Goal: Information Seeking & Learning: Check status

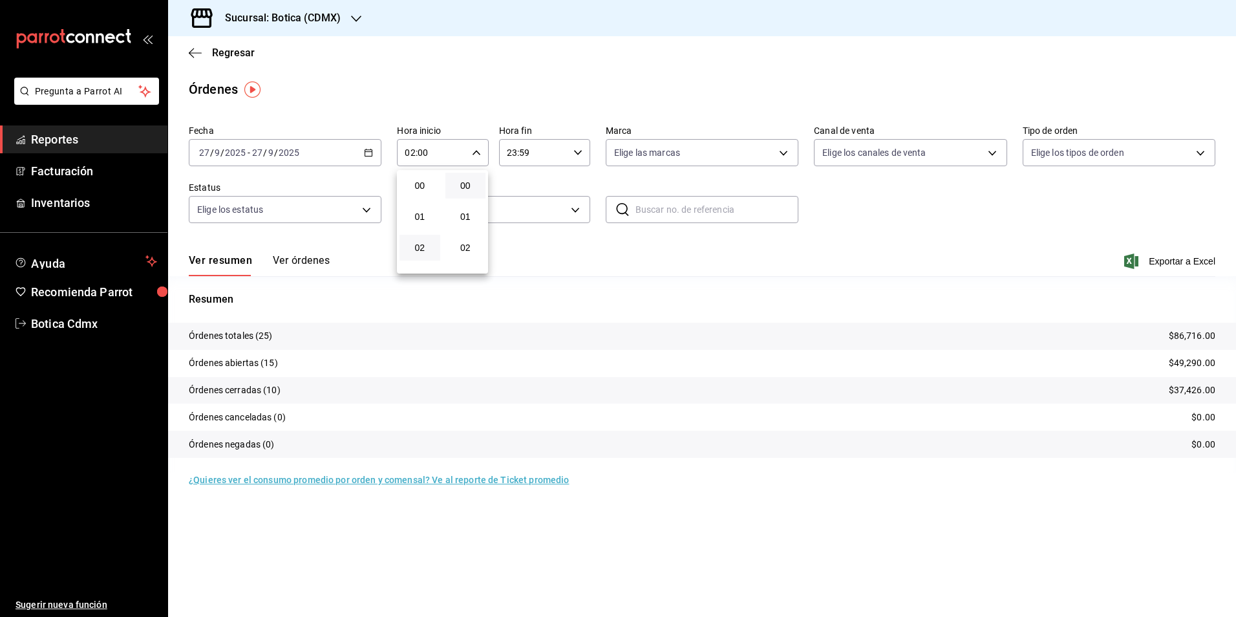
click at [231, 47] on div at bounding box center [618, 308] width 1236 height 617
click at [231, 47] on span "Regresar" at bounding box center [233, 53] width 43 height 12
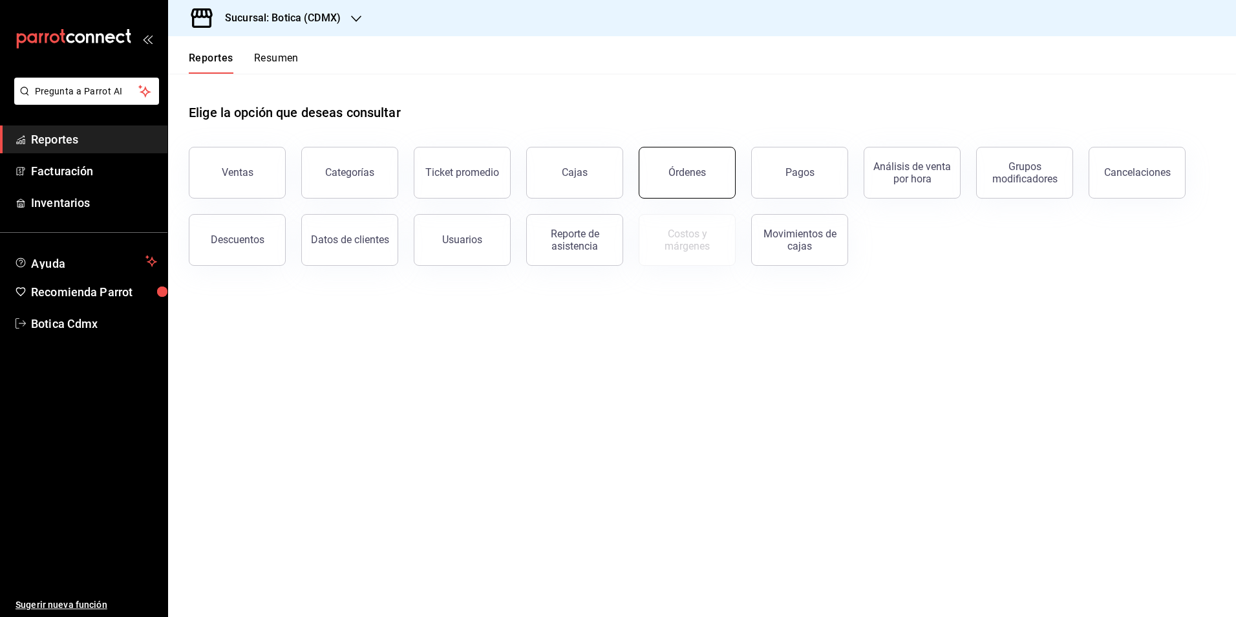
click at [675, 172] on div "Órdenes" at bounding box center [686, 172] width 37 height 12
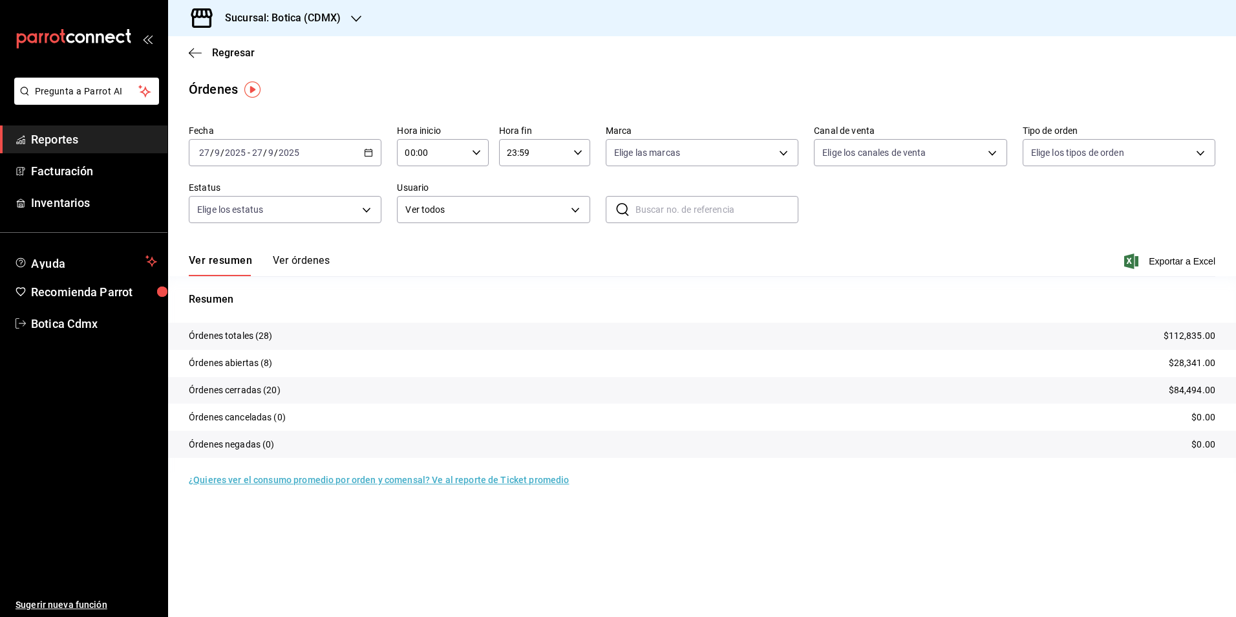
click at [450, 156] on input "00:00" at bounding box center [431, 153] width 69 height 26
click at [421, 249] on span "02" at bounding box center [419, 247] width 25 height 10
type input "02:00"
click at [480, 78] on div at bounding box center [618, 308] width 1236 height 617
click at [235, 49] on span "Regresar" at bounding box center [233, 53] width 43 height 12
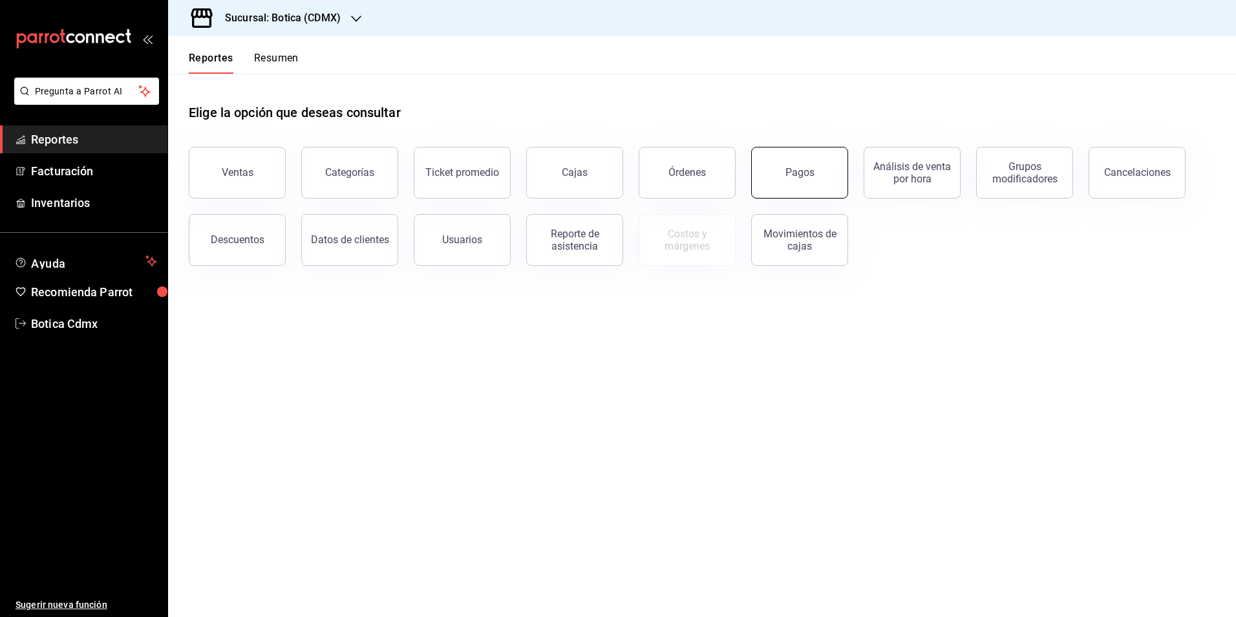
click at [780, 185] on button "Pagos" at bounding box center [799, 173] width 97 height 52
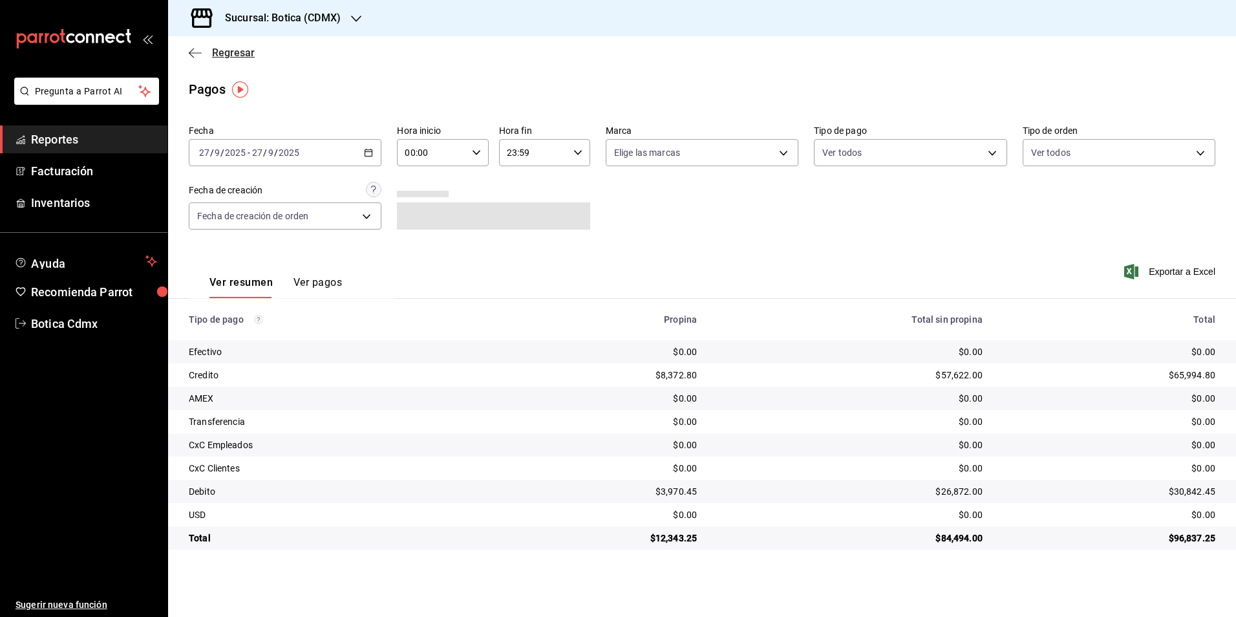
click at [234, 51] on span "Regresar" at bounding box center [233, 53] width 43 height 12
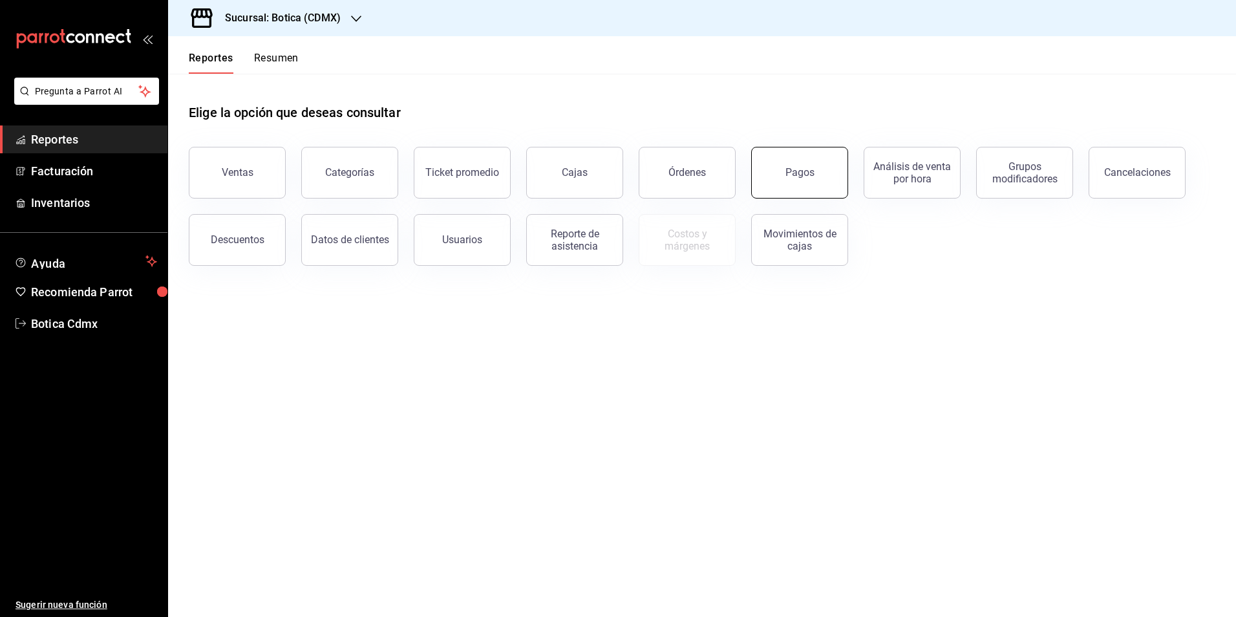
click at [785, 184] on button "Pagos" at bounding box center [799, 173] width 97 height 52
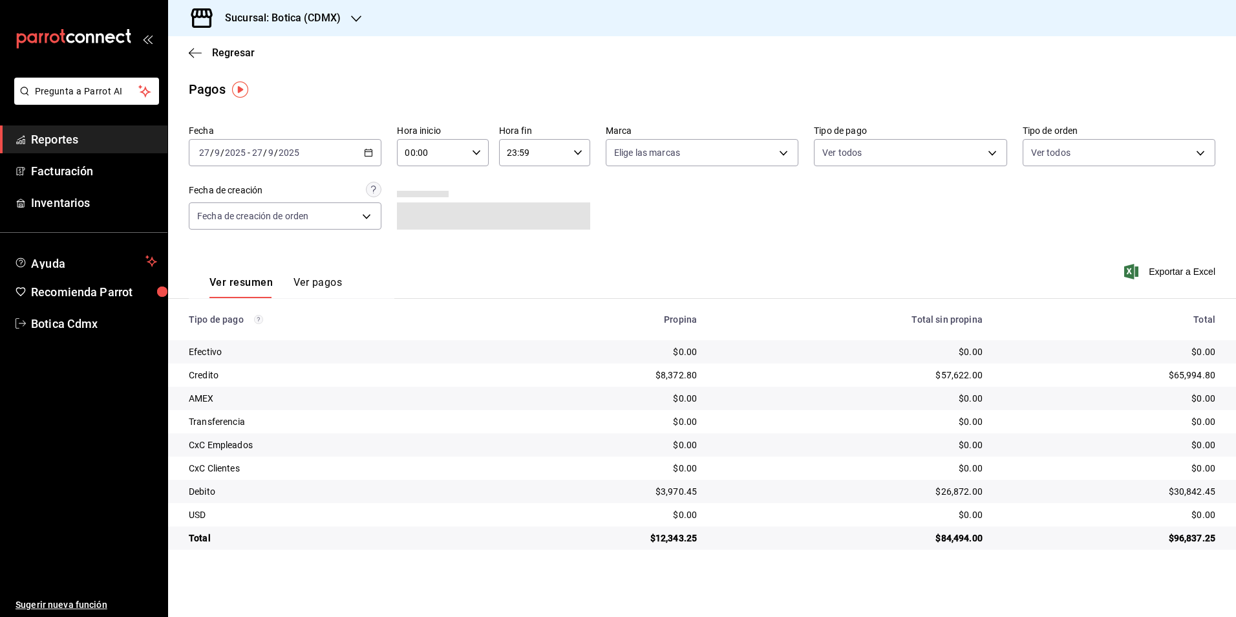
click at [418, 159] on input "00:00" at bounding box center [431, 153] width 69 height 26
click at [423, 251] on span "02" at bounding box center [419, 247] width 25 height 10
type input "02:00"
click at [859, 154] on div at bounding box center [618, 308] width 1236 height 617
click at [59, 137] on span "Reportes" at bounding box center [94, 139] width 126 height 17
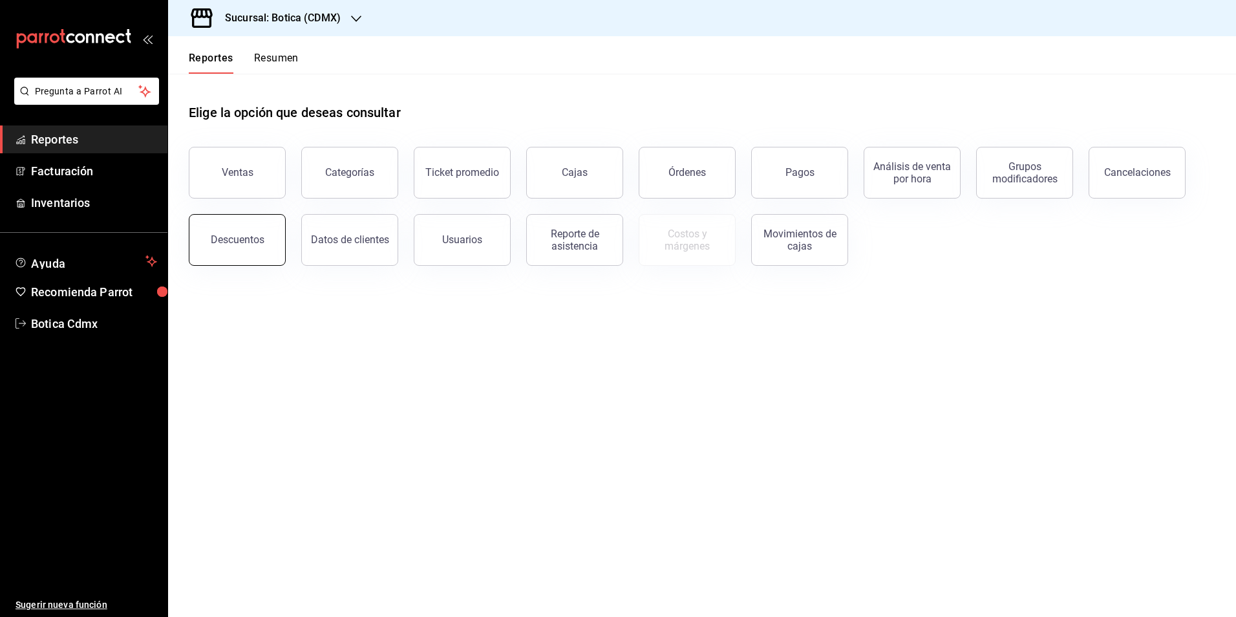
click at [227, 233] on button "Descuentos" at bounding box center [237, 240] width 97 height 52
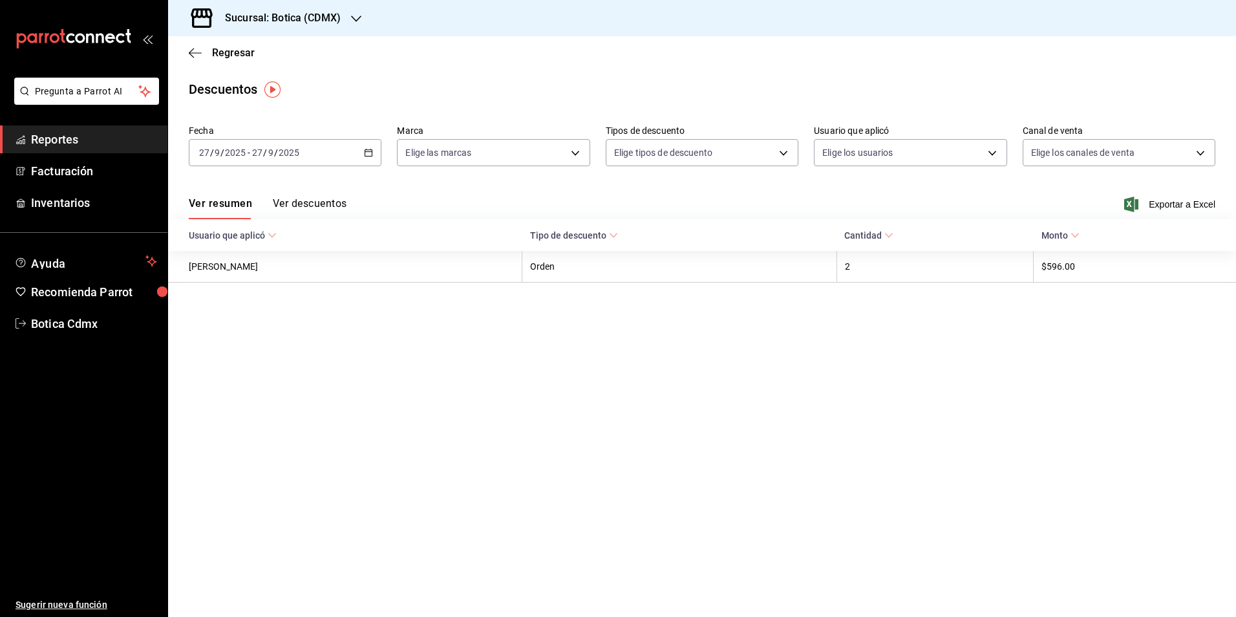
click at [365, 150] on \(Stroke\) "button" at bounding box center [369, 152] width 8 height 7
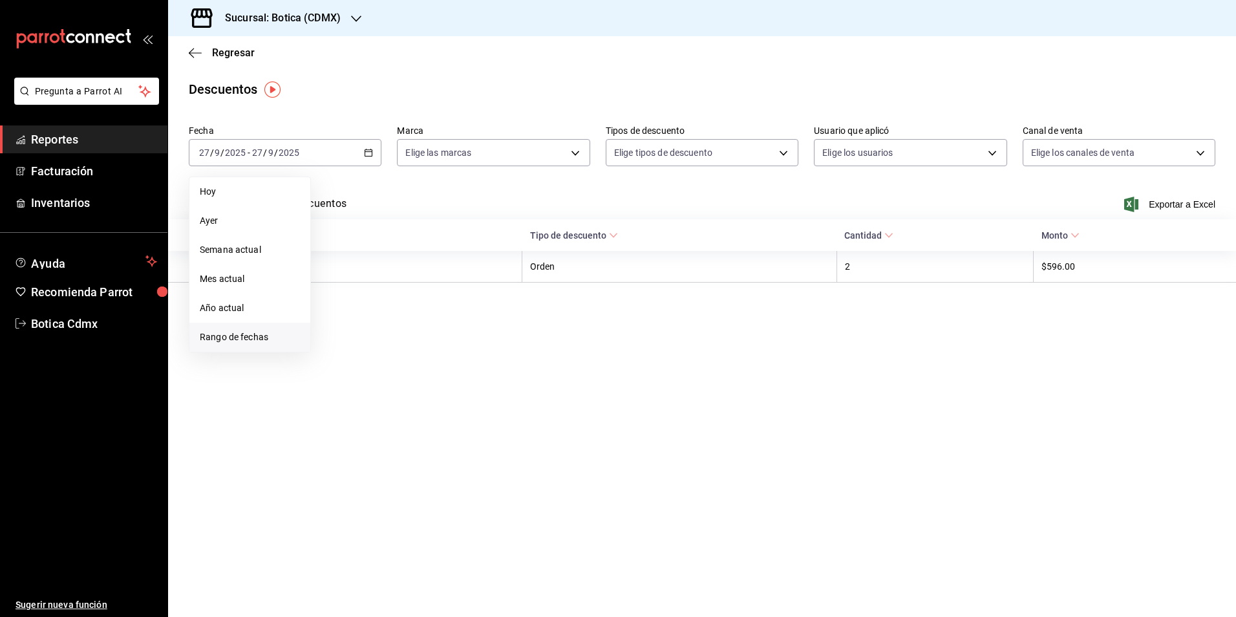
click at [200, 330] on li "Rango de fechas" at bounding box center [249, 337] width 121 height 29
click at [332, 322] on button "22" at bounding box center [337, 323] width 23 height 23
click at [447, 323] on button "27" at bounding box center [452, 323] width 23 height 23
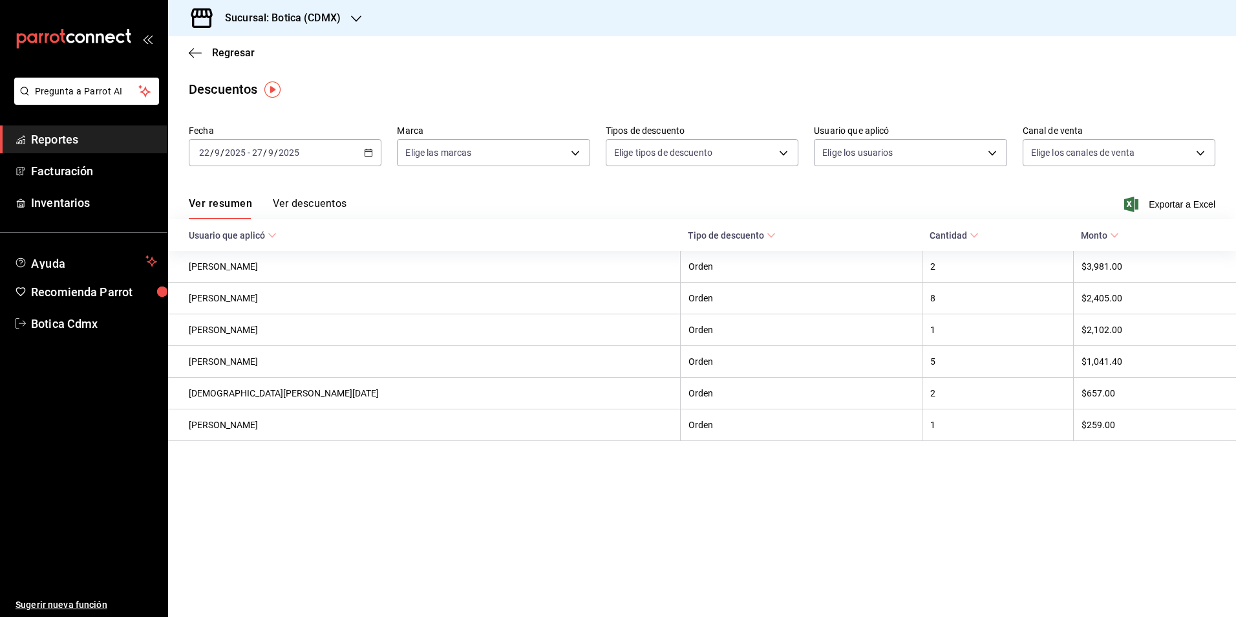
click at [326, 199] on button "Ver descuentos" at bounding box center [310, 208] width 74 height 22
